Goal: Feedback & Contribution: Submit feedback/report problem

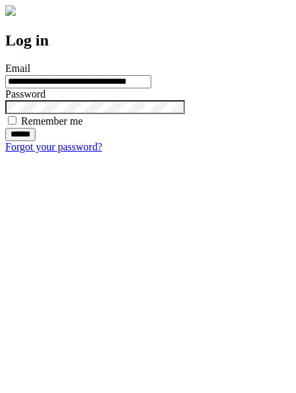
type input "**********"
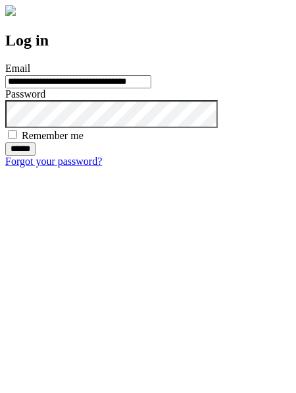
click at [36, 155] on input "******" at bounding box center [20, 148] width 30 height 13
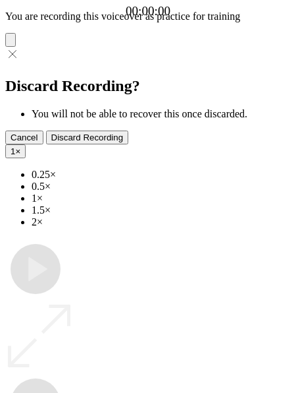
type input "**********"
